Goal: Download file/media

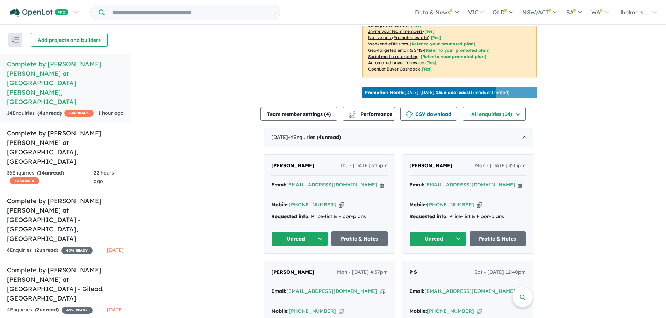
scroll to position [210, 0]
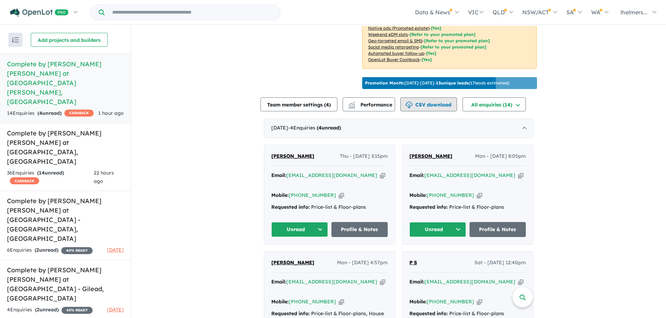
click at [441, 103] on button "CSV download" at bounding box center [428, 105] width 57 height 14
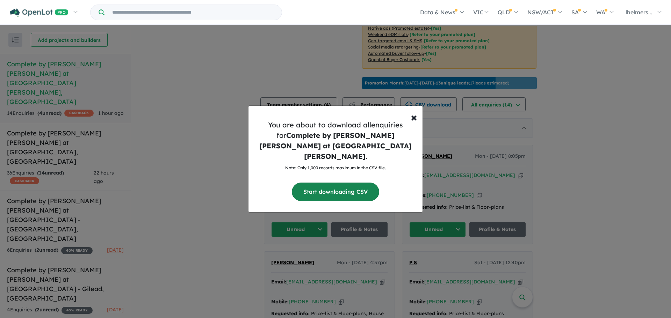
click at [333, 193] on button "Start downloading CSV" at bounding box center [335, 192] width 87 height 19
drag, startPoint x: 416, startPoint y: 126, endPoint x: 357, endPoint y: 126, distance: 59.1
click at [416, 124] on span "×" at bounding box center [414, 117] width 6 height 14
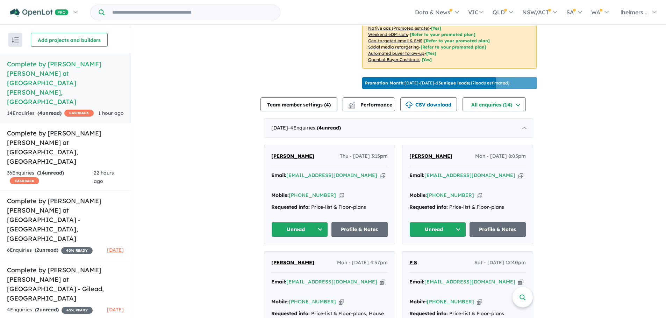
click at [293, 224] on button "Unread" at bounding box center [299, 229] width 57 height 15
click at [294, 259] on button "Assigned" at bounding box center [302, 263] width 61 height 16
click at [419, 225] on button "Unread" at bounding box center [437, 229] width 57 height 15
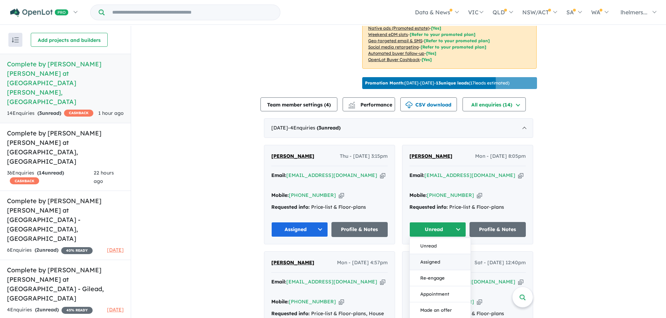
click at [425, 259] on button "Assigned" at bounding box center [440, 263] width 61 height 16
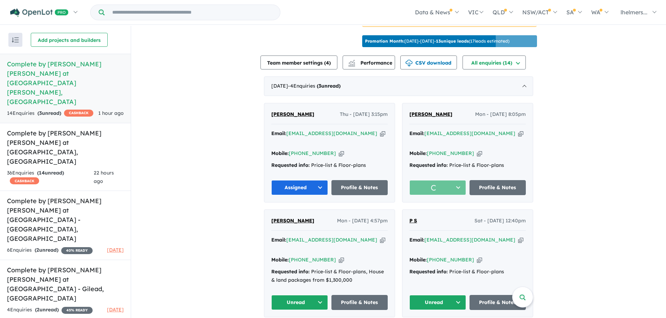
scroll to position [272, 0]
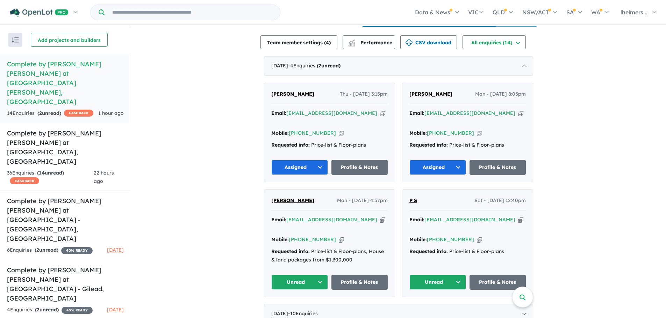
click at [315, 275] on button "Unread" at bounding box center [299, 282] width 57 height 15
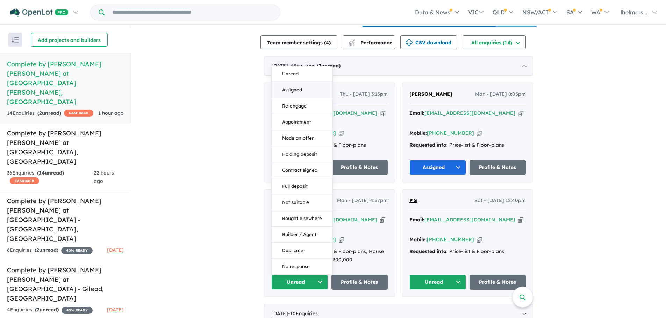
click at [306, 83] on button "Assigned" at bounding box center [302, 90] width 61 height 16
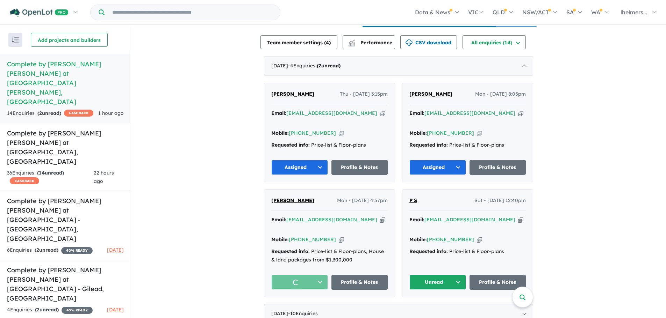
click at [452, 275] on button "Unread" at bounding box center [437, 282] width 57 height 15
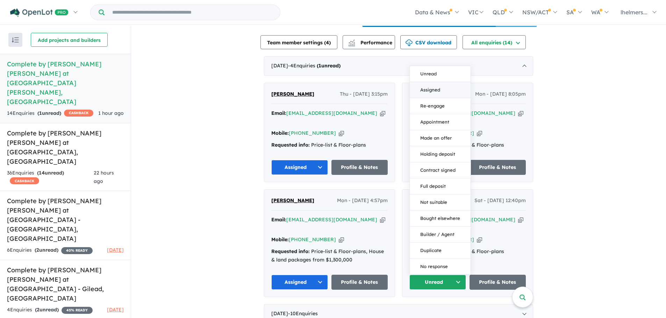
click at [432, 82] on button "Assigned" at bounding box center [440, 90] width 61 height 16
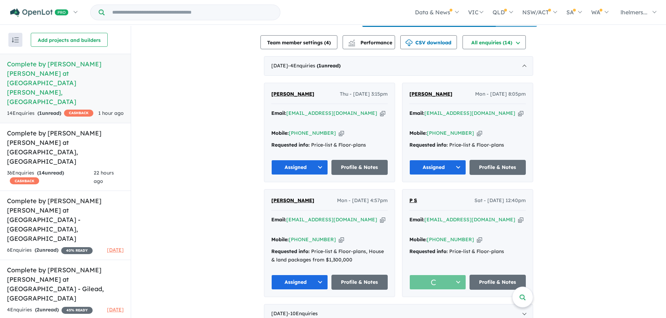
scroll to position [1, 0]
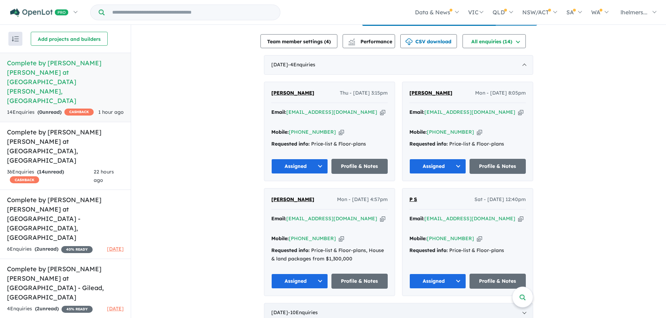
click at [483, 303] on div "[DATE] - 10 Enquir ies ( 0 unread)" at bounding box center [398, 313] width 269 height 20
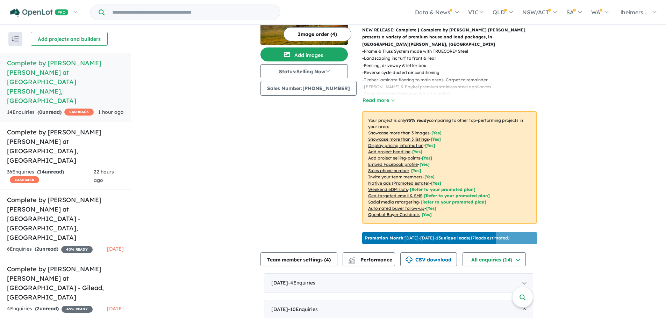
scroll to position [27, 0]
